Goal: Task Accomplishment & Management: Use online tool/utility

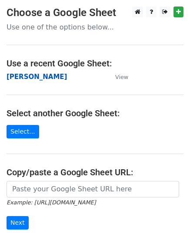
click at [20, 75] on strong "[PERSON_NAME]" at bounding box center [37, 77] width 60 height 8
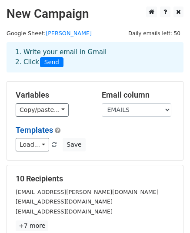
scroll to position [87, 0]
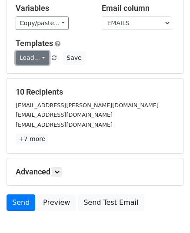
click at [29, 59] on link "Load..." at bounding box center [32, 57] width 33 height 13
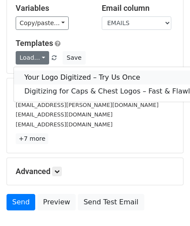
click at [50, 75] on link "Your Logo Digitized – Try Us Once" at bounding box center [132, 78] width 237 height 14
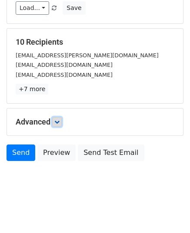
click at [59, 119] on icon at bounding box center [56, 121] width 5 height 5
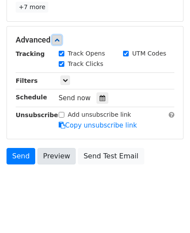
scroll to position [221, 0]
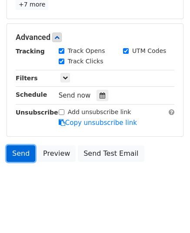
click at [23, 151] on link "Send" at bounding box center [21, 153] width 29 height 16
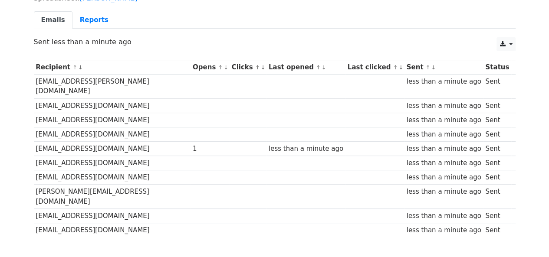
scroll to position [105, 0]
